Goal: Information Seeking & Learning: Learn about a topic

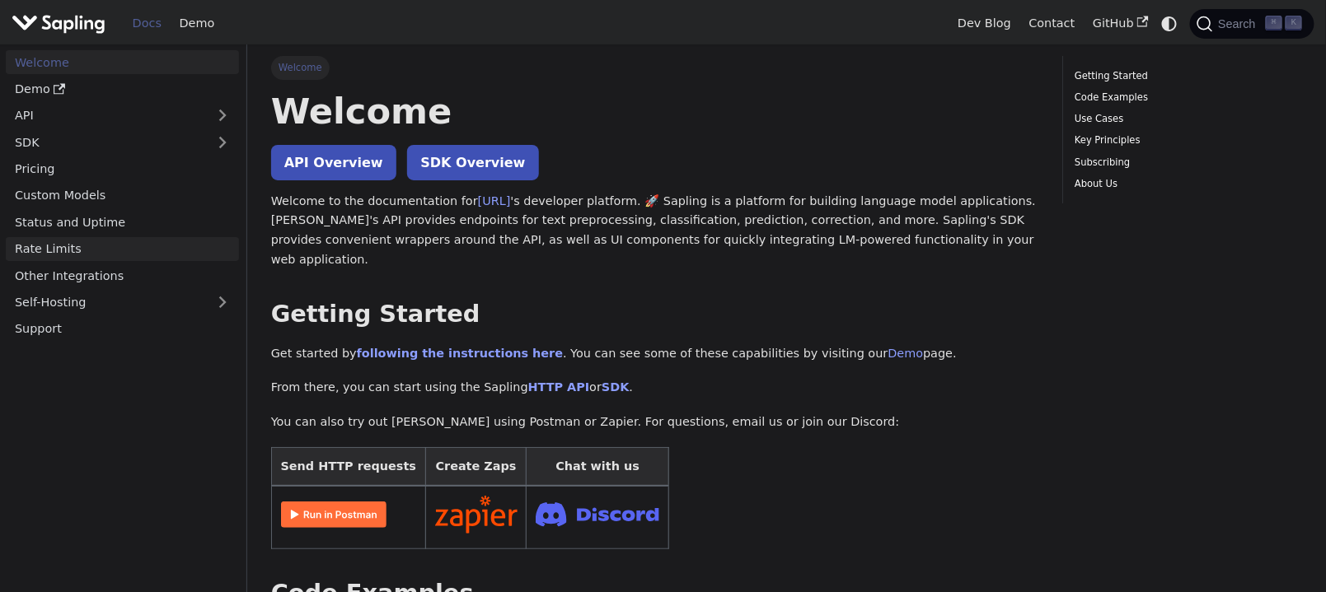
click at [71, 259] on link "Rate Limits" at bounding box center [122, 249] width 233 height 24
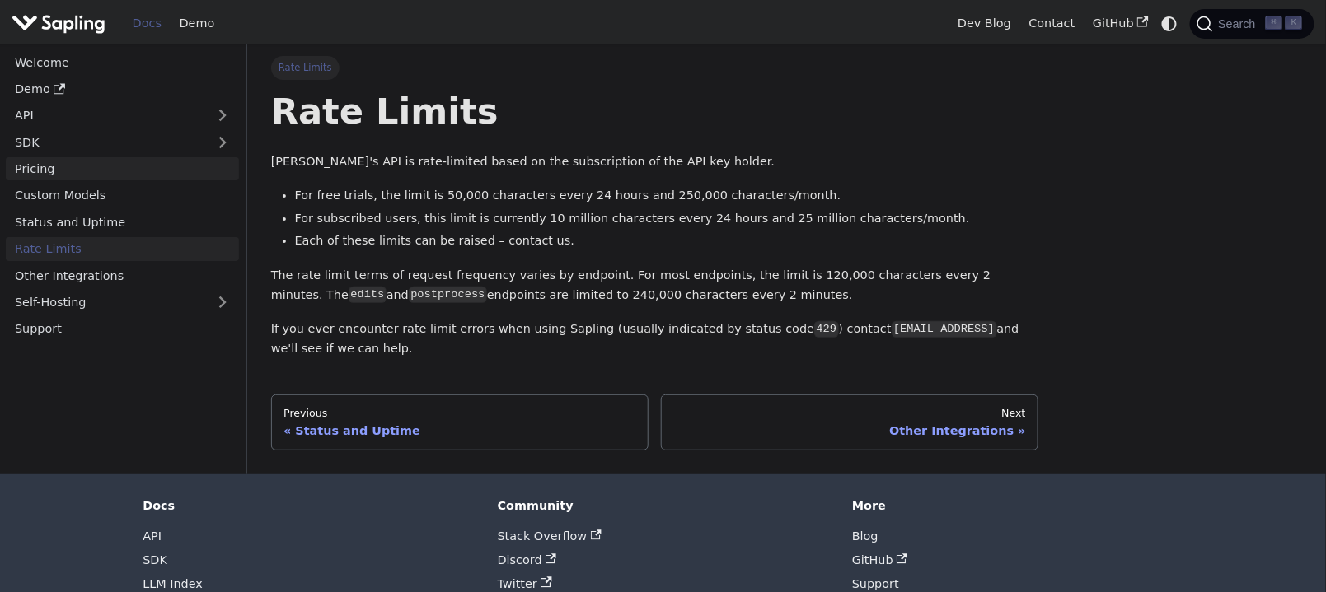
click at [35, 169] on link "Pricing" at bounding box center [122, 169] width 233 height 24
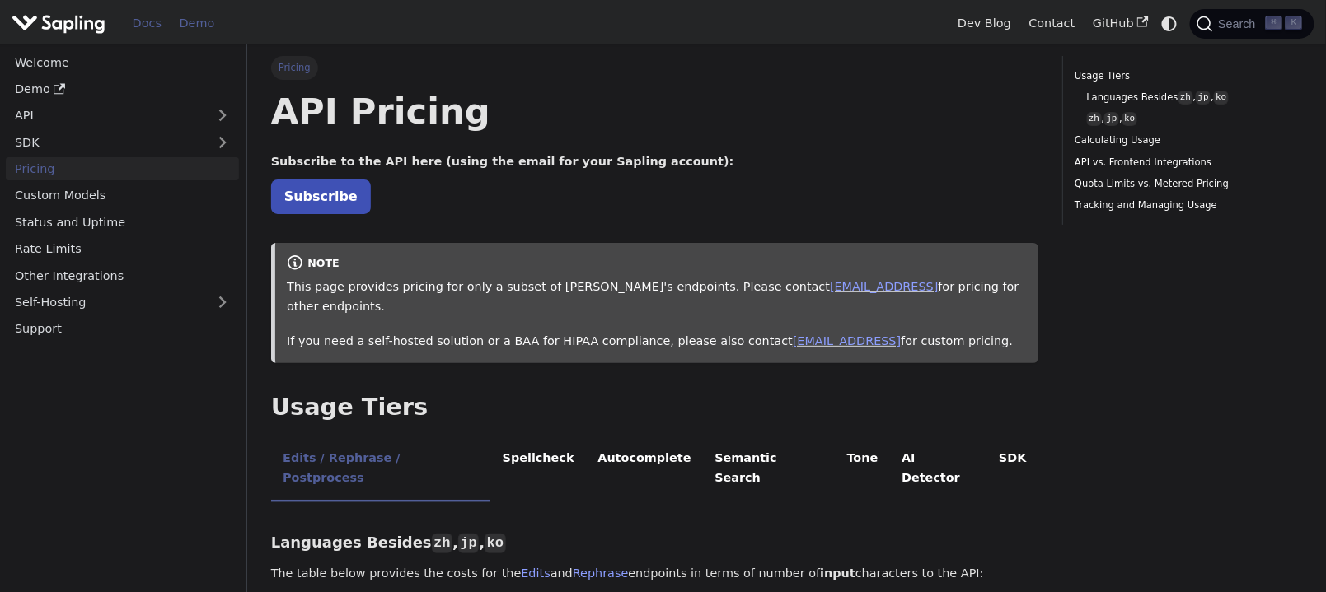
click at [194, 21] on link "Demo" at bounding box center [197, 24] width 53 height 26
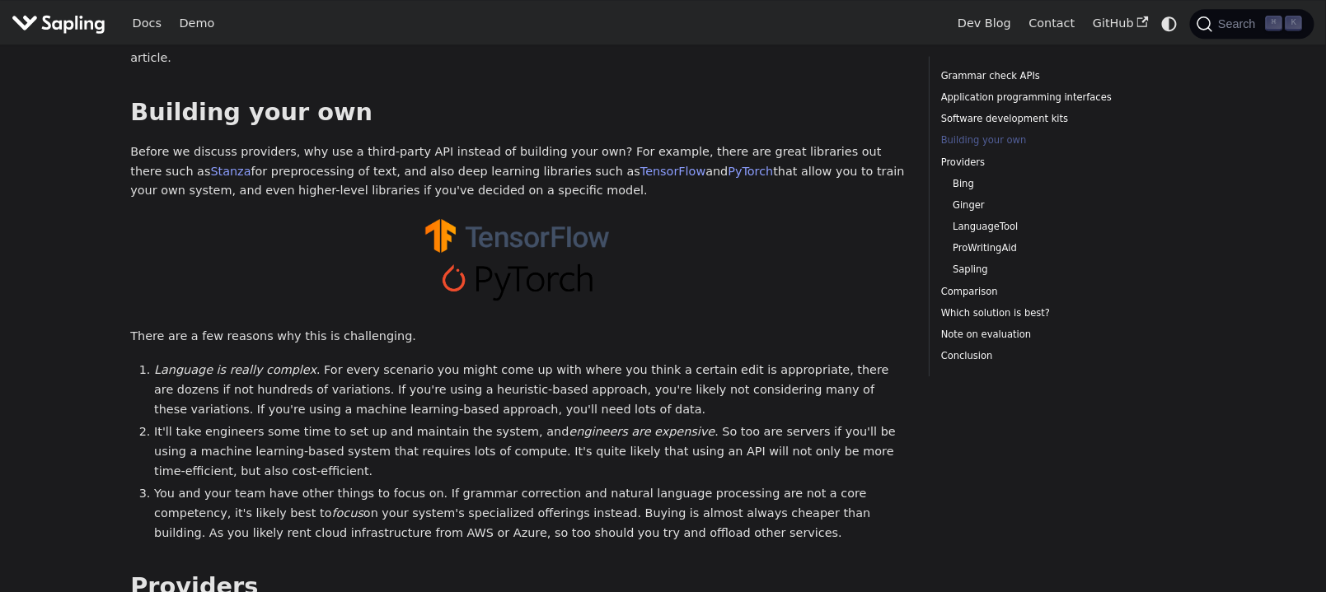
scroll to position [1627, 0]
